Goal: Navigation & Orientation: Understand site structure

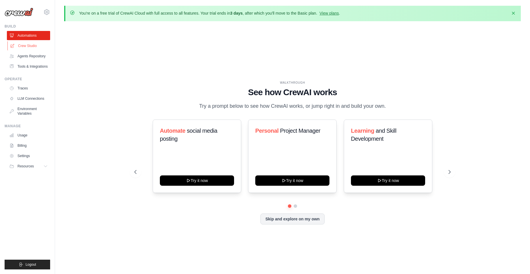
click at [27, 45] on link "Crew Studio" at bounding box center [28, 45] width 43 height 9
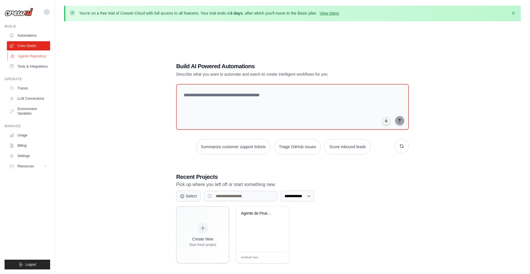
click at [27, 55] on link "Agents Repository" at bounding box center [28, 56] width 43 height 9
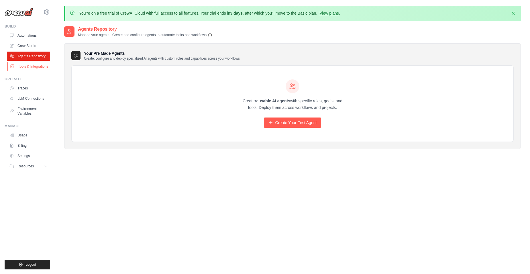
click at [33, 68] on link "Tools & Integrations" at bounding box center [28, 66] width 43 height 9
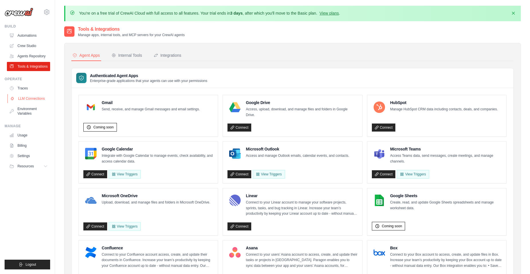
click at [34, 100] on link "LLM Connections" at bounding box center [28, 98] width 43 height 9
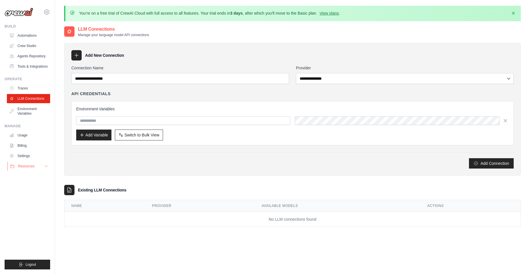
click at [36, 168] on button "Resources" at bounding box center [28, 166] width 43 height 9
click at [40, 168] on button "Resources" at bounding box center [28, 166] width 43 height 9
click at [28, 36] on link "Automations" at bounding box center [28, 35] width 43 height 9
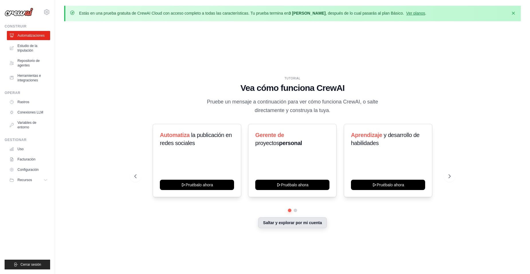
click at [294, 225] on button "Saltar y explorar por mi cuenta" at bounding box center [292, 222] width 68 height 11
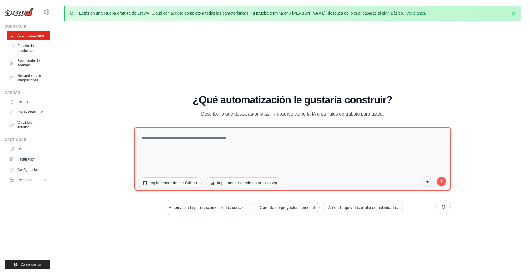
click at [107, 104] on div "TUTORIAL Vea cómo funciona CrewAI Pruebe un mensaje a continuación para ver cóm…" at bounding box center [292, 157] width 457 height 262
